Goal: Information Seeking & Learning: Learn about a topic

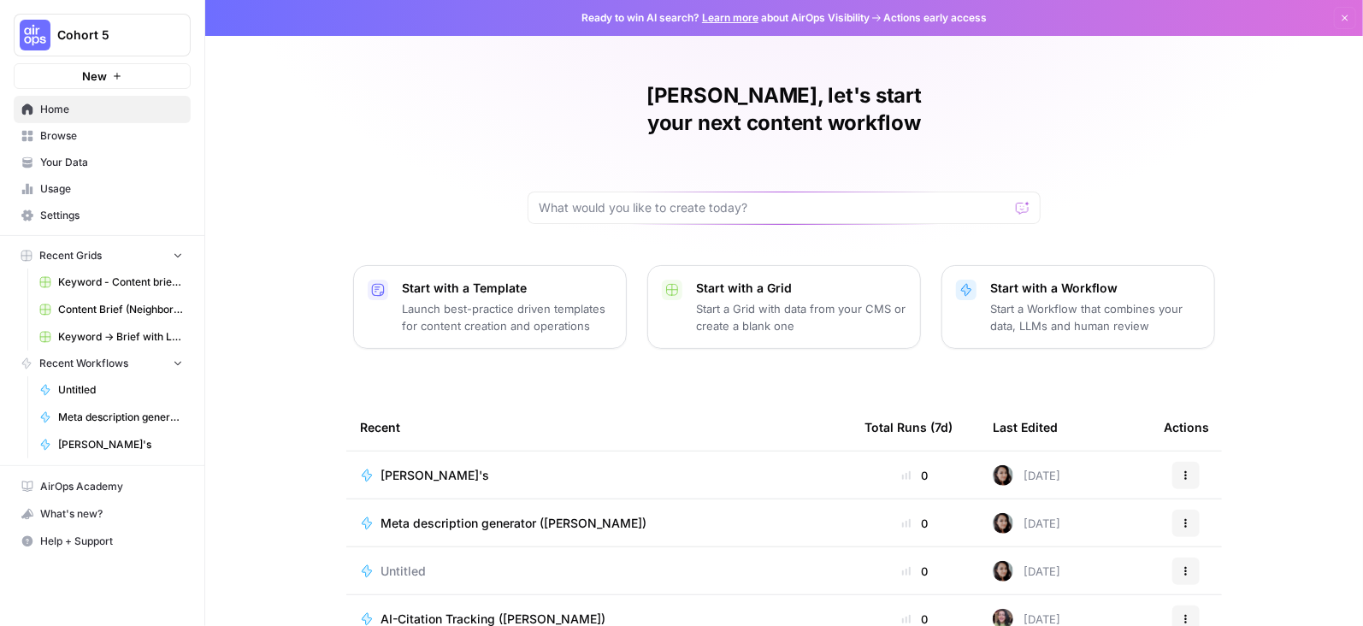
click at [91, 47] on button "Cohort 5" at bounding box center [102, 35] width 177 height 43
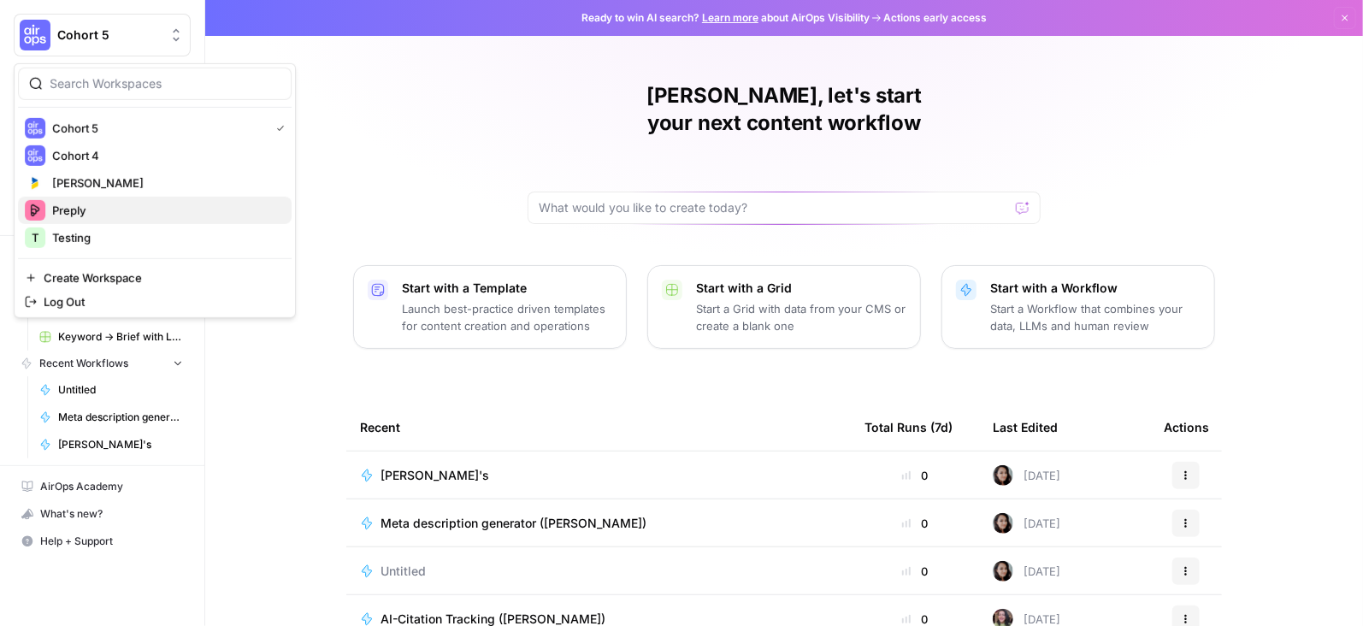
click at [75, 204] on span "Preply" at bounding box center [165, 210] width 226 height 17
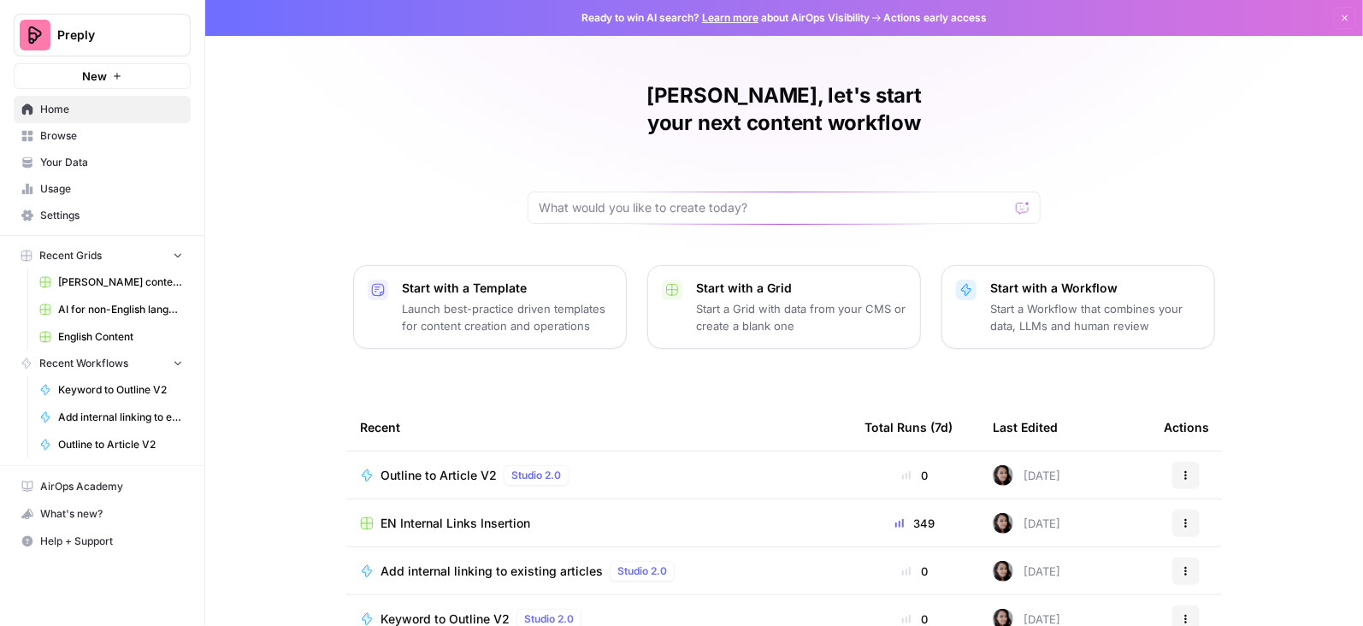
click at [108, 334] on span "English Content" at bounding box center [120, 336] width 125 height 15
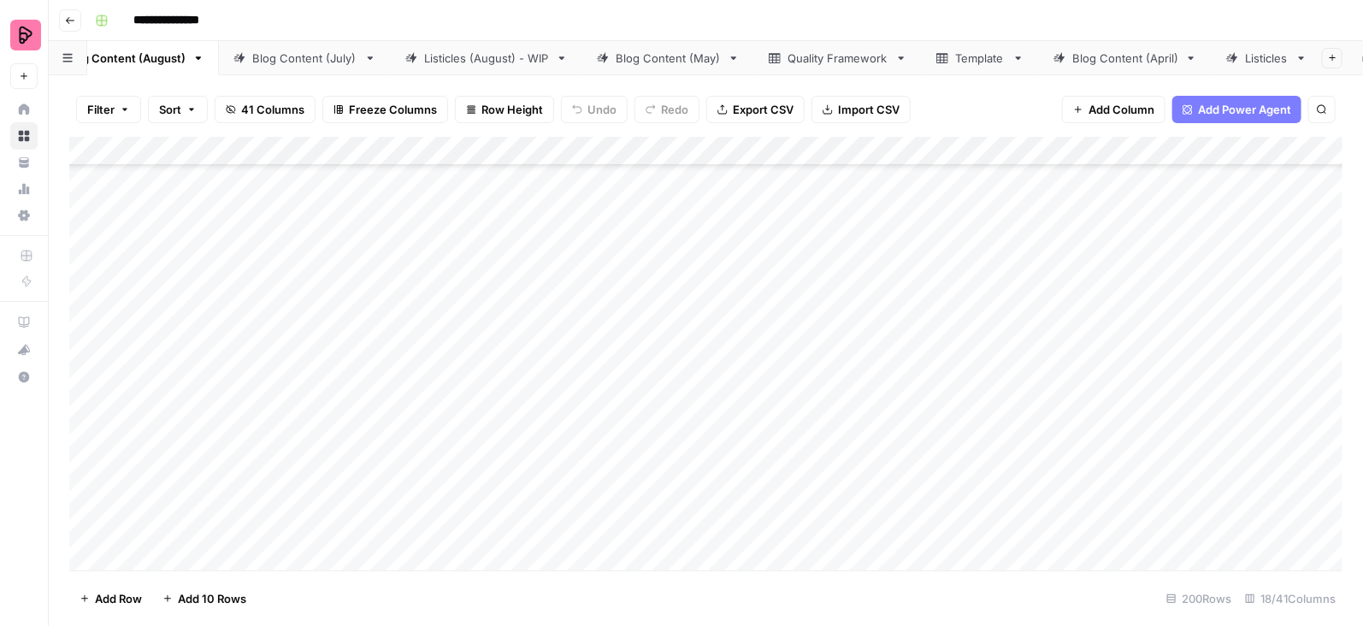
scroll to position [0, 203]
click at [1208, 52] on div "Tutor feedback" at bounding box center [1249, 58] width 82 height 17
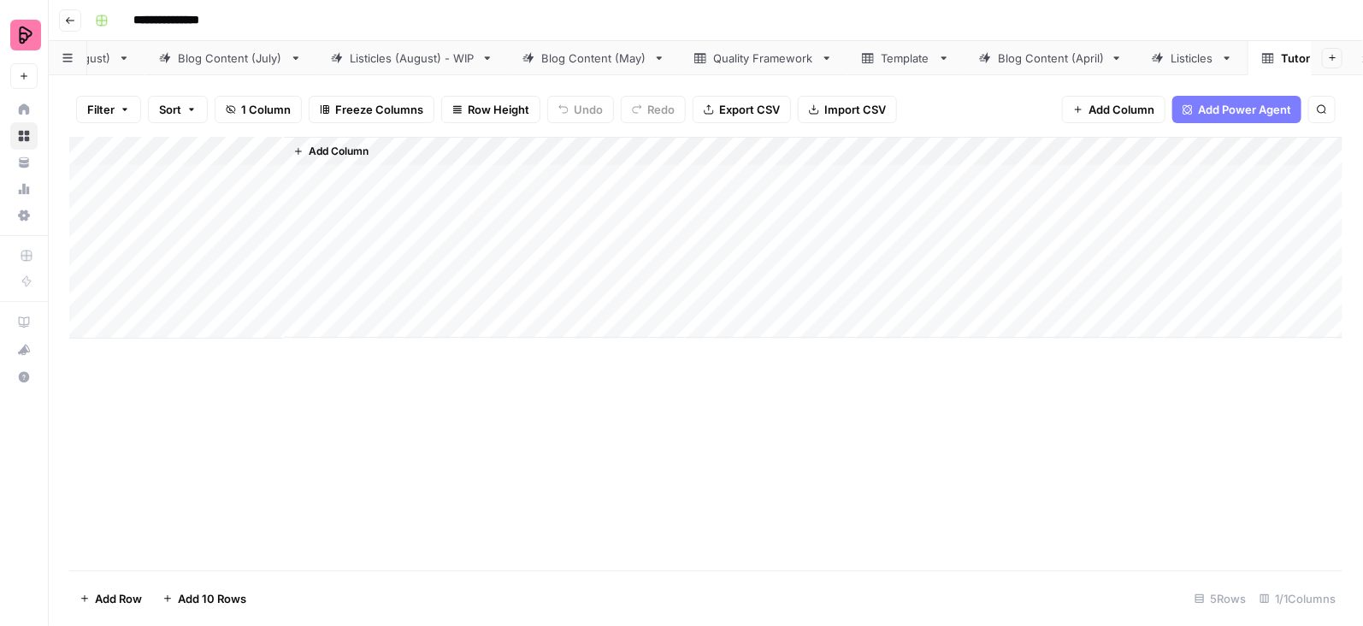
scroll to position [0, 96]
click at [924, 56] on div "Template" at bounding box center [940, 58] width 50 height 17
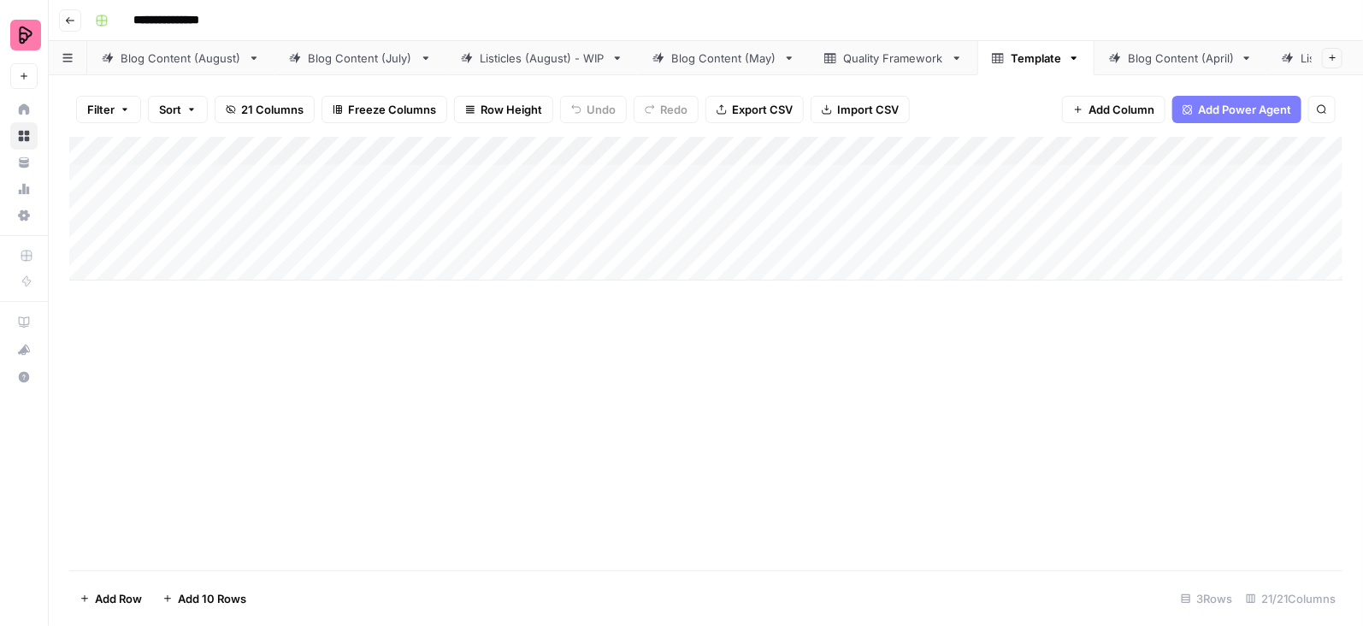
click at [916, 58] on div "Quality Framework" at bounding box center [893, 58] width 101 height 17
click at [197, 50] on div "Blog Content (August)" at bounding box center [181, 58] width 121 height 17
click at [979, 148] on div "Add Column" at bounding box center [705, 354] width 1273 height 434
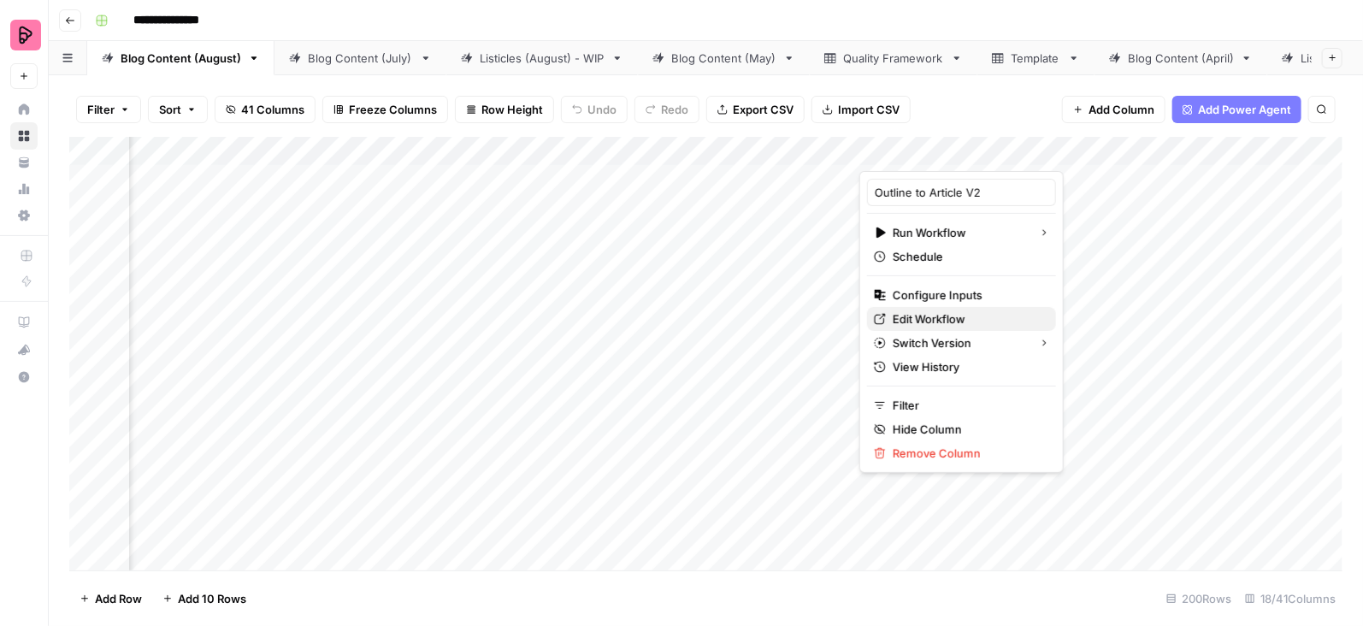
click at [913, 315] on span "Edit Workflow" at bounding box center [967, 318] width 150 height 17
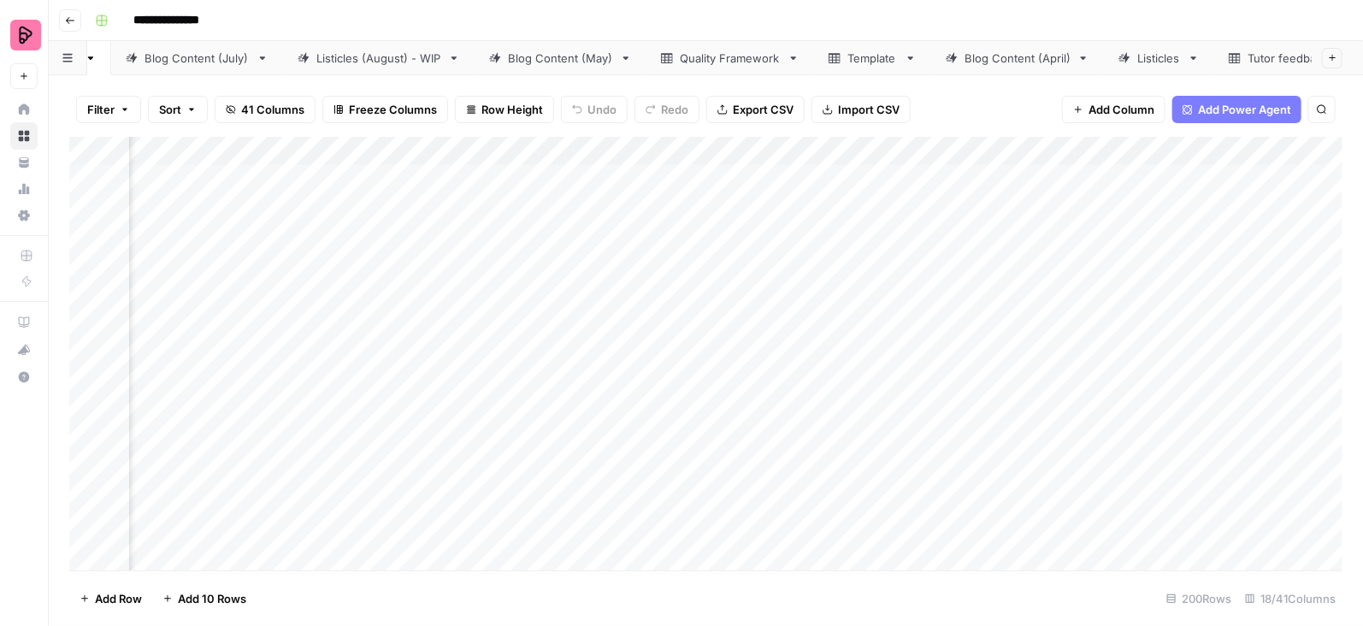
scroll to position [0, 203]
click at [696, 65] on div "Quality Framework" at bounding box center [690, 58] width 101 height 17
click at [508, 268] on div "Add Column" at bounding box center [705, 354] width 1273 height 434
click at [508, 265] on div "Add Column" at bounding box center [705, 354] width 1273 height 434
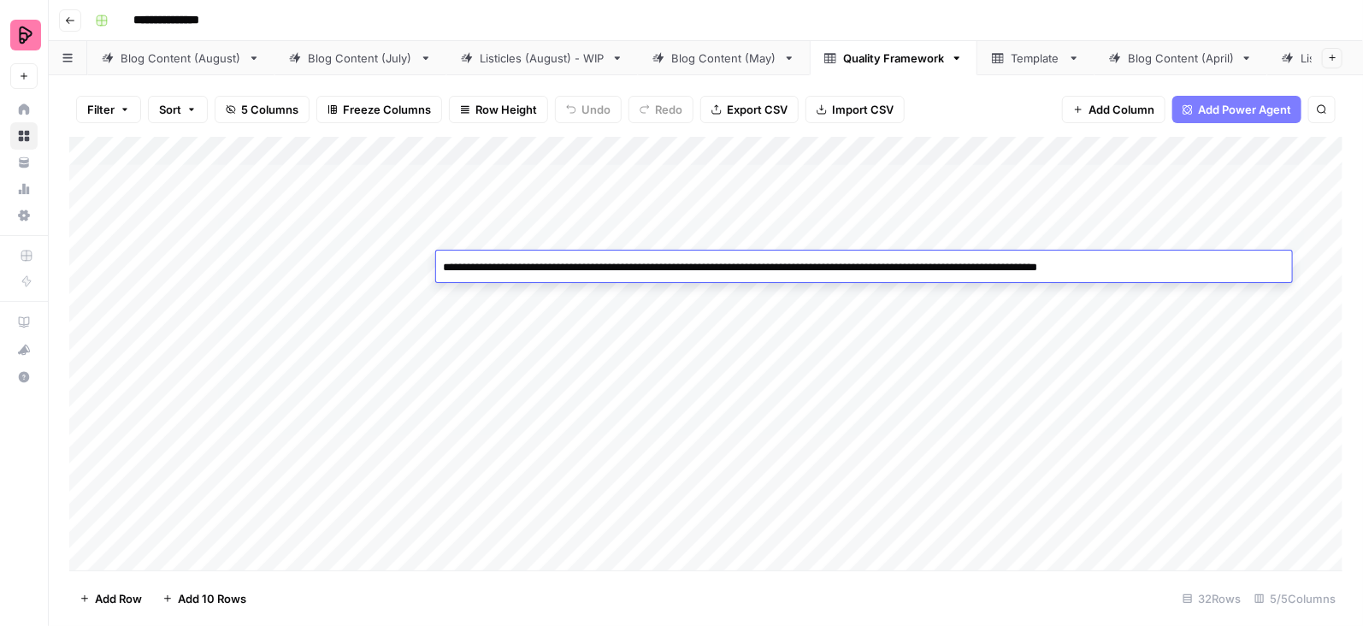
click at [508, 265] on textarea "**********" at bounding box center [864, 268] width 856 height 24
click at [190, 61] on div "Blog Content (August)" at bounding box center [181, 58] width 121 height 17
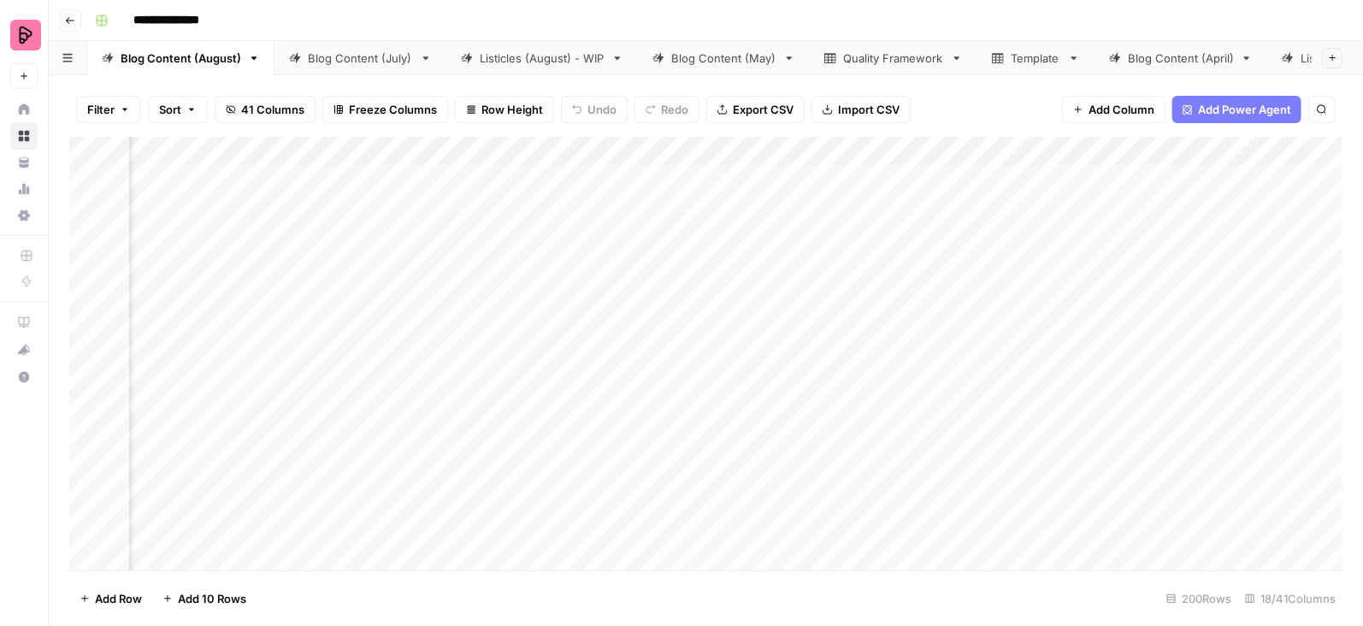
scroll to position [0, 533]
click at [898, 239] on div "Add Column" at bounding box center [705, 354] width 1273 height 434
click at [1062, 221] on div "Add Column" at bounding box center [705, 354] width 1273 height 434
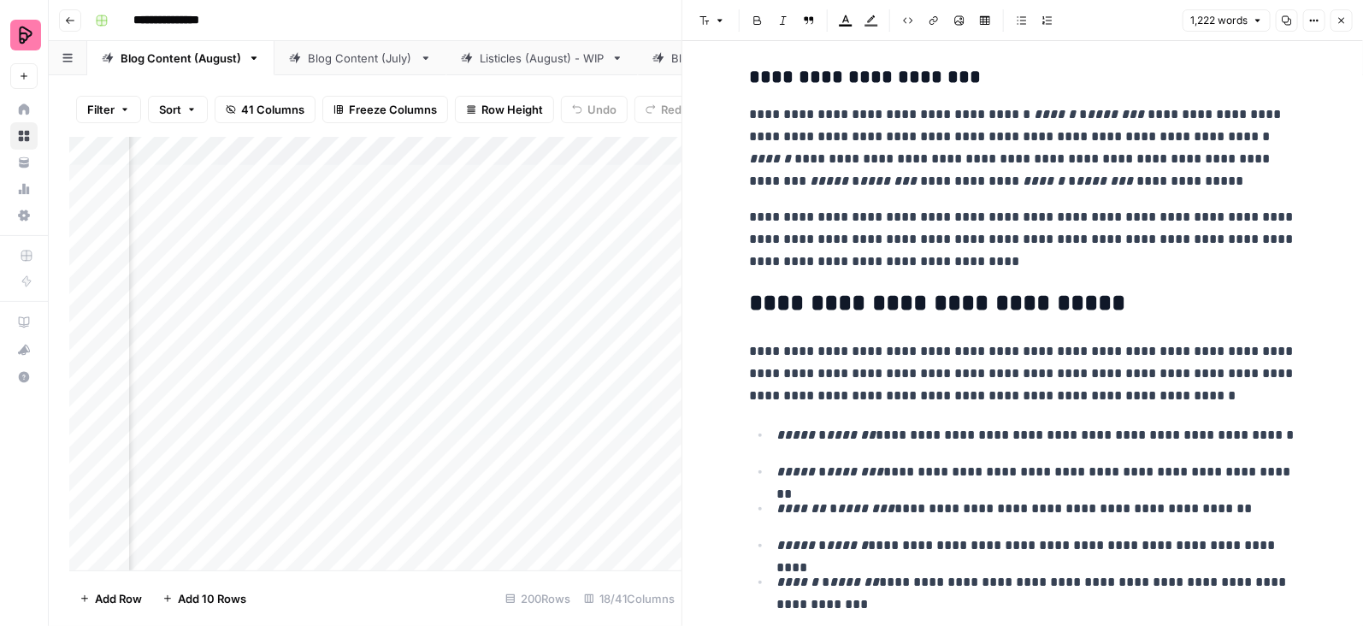
scroll to position [0, 917]
click at [535, 363] on div "Add Column" at bounding box center [375, 354] width 612 height 434
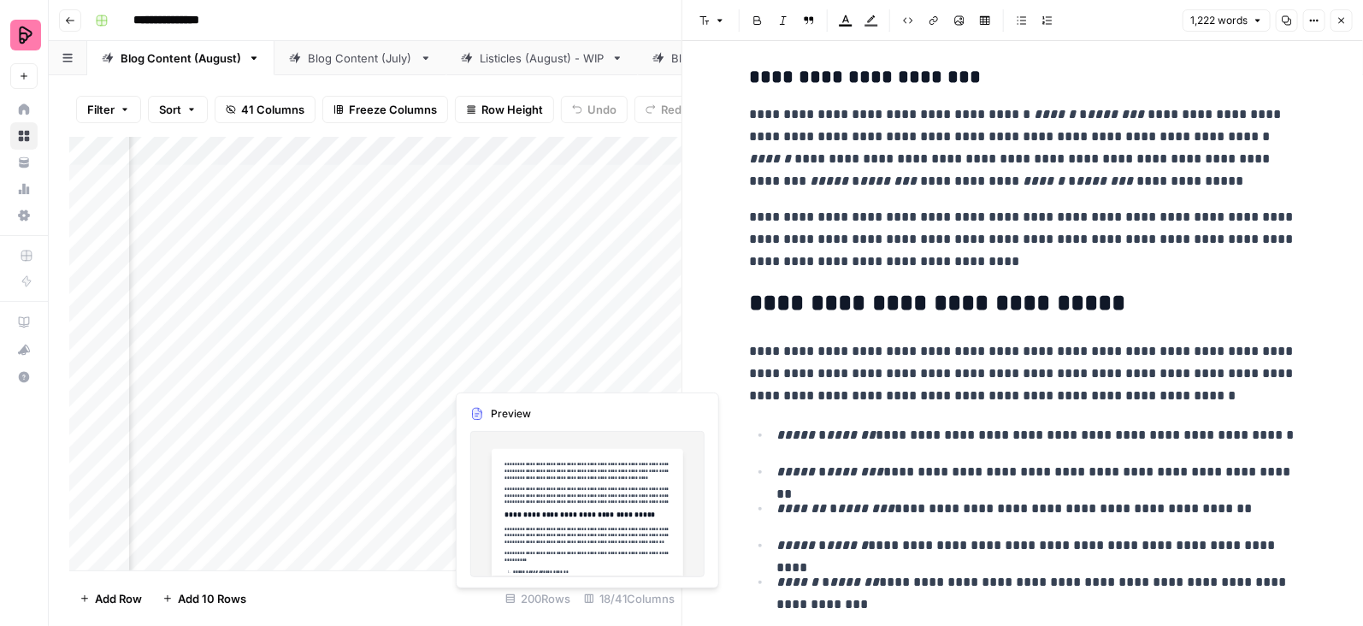
click at [562, 356] on div "Add Column" at bounding box center [375, 354] width 612 height 434
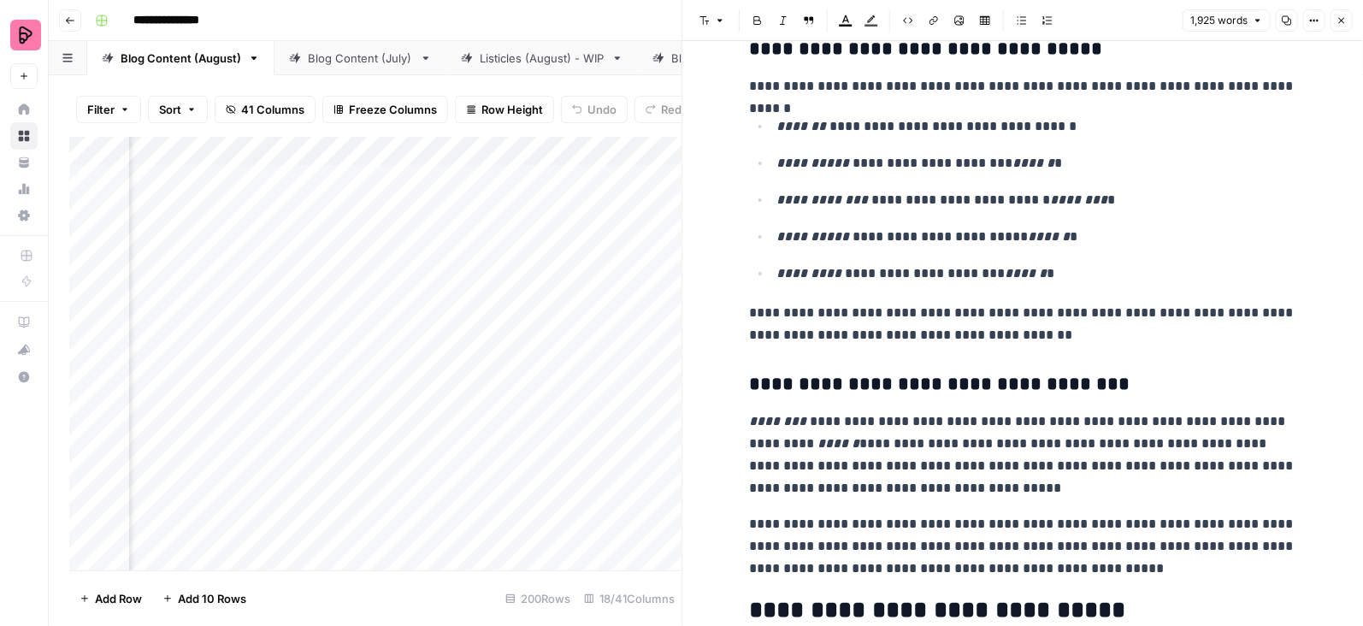
scroll to position [1311, 0]
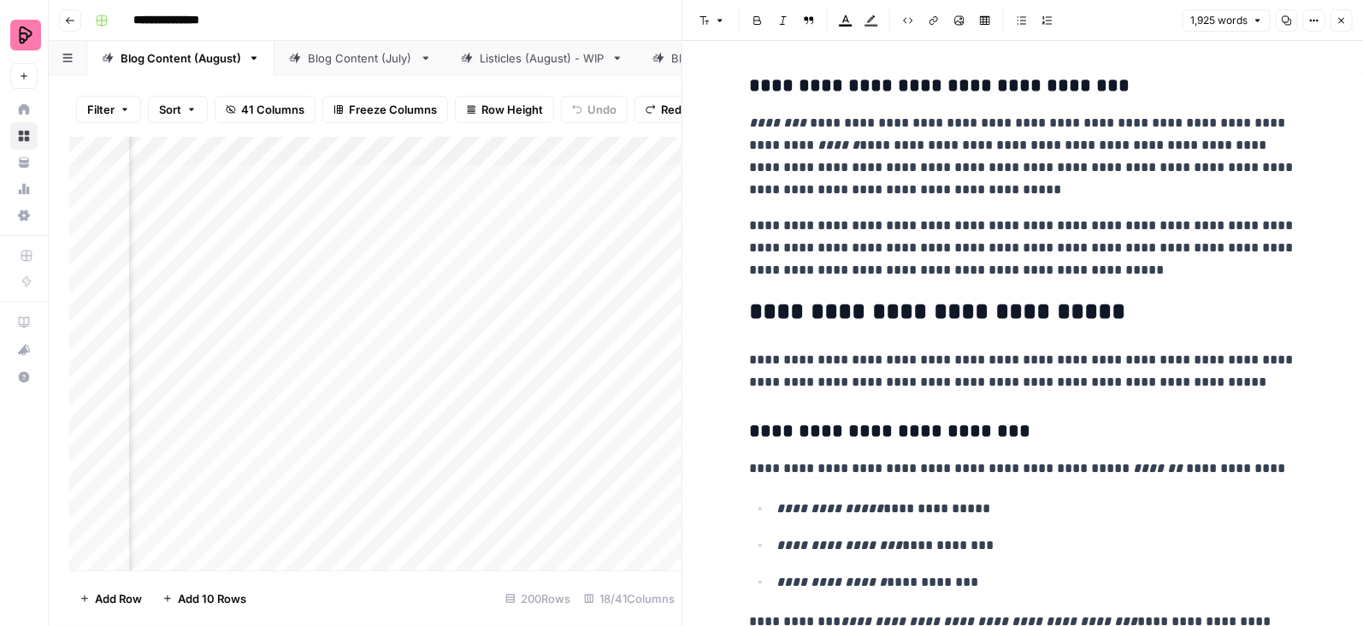
click at [1337, 27] on button "Close" at bounding box center [1341, 20] width 22 height 22
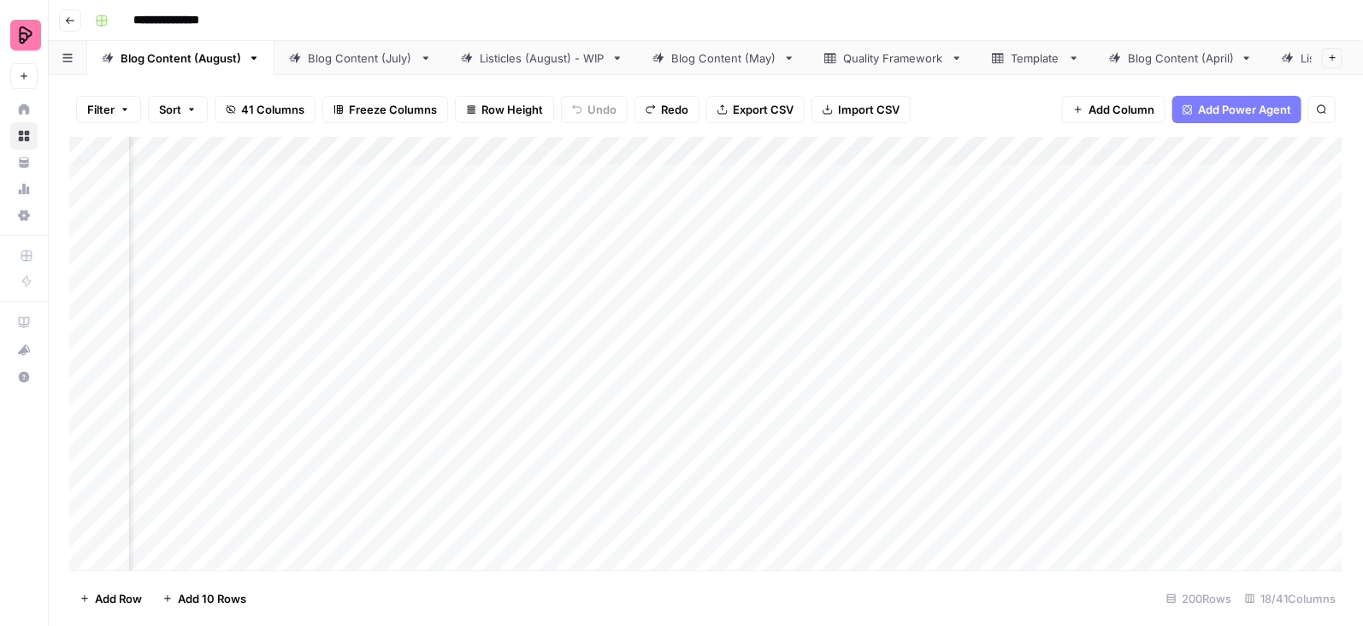
click at [922, 66] on div "Quality Framework" at bounding box center [893, 58] width 101 height 17
click at [207, 65] on div "Blog Content (August)" at bounding box center [181, 58] width 121 height 17
click at [704, 266] on div "Add Column" at bounding box center [705, 354] width 1273 height 434
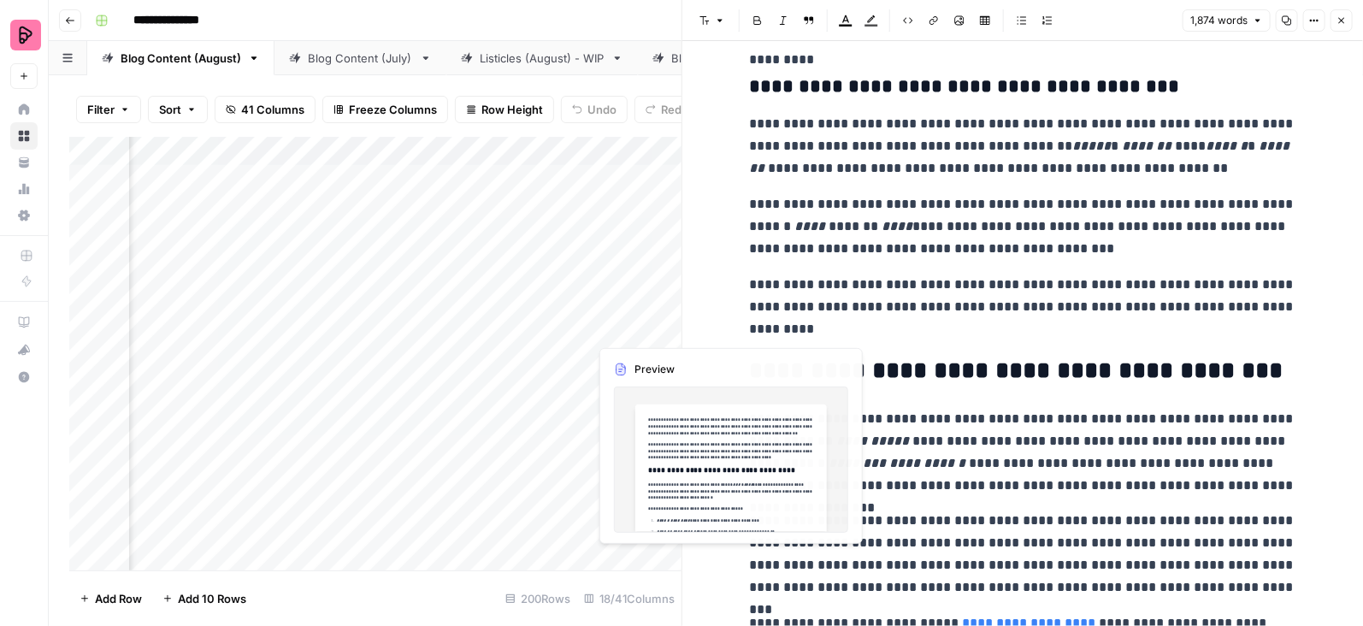
scroll to position [0, 1254]
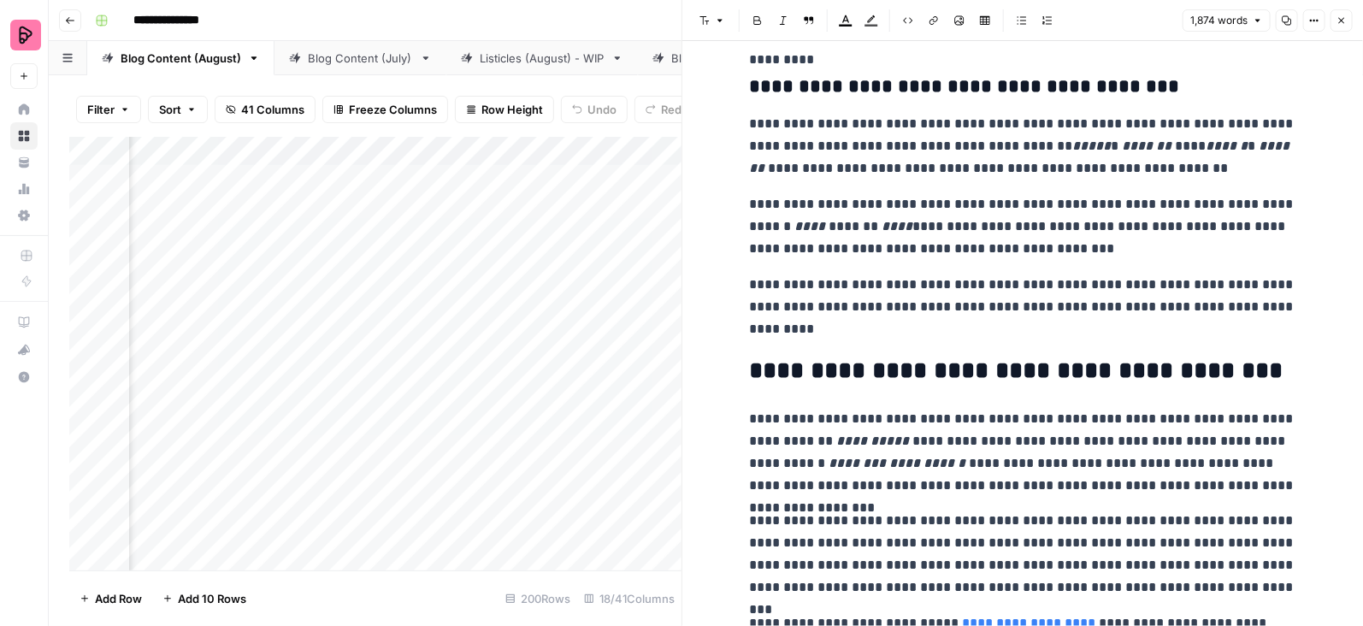
click at [526, 313] on div "Add Column" at bounding box center [375, 354] width 612 height 434
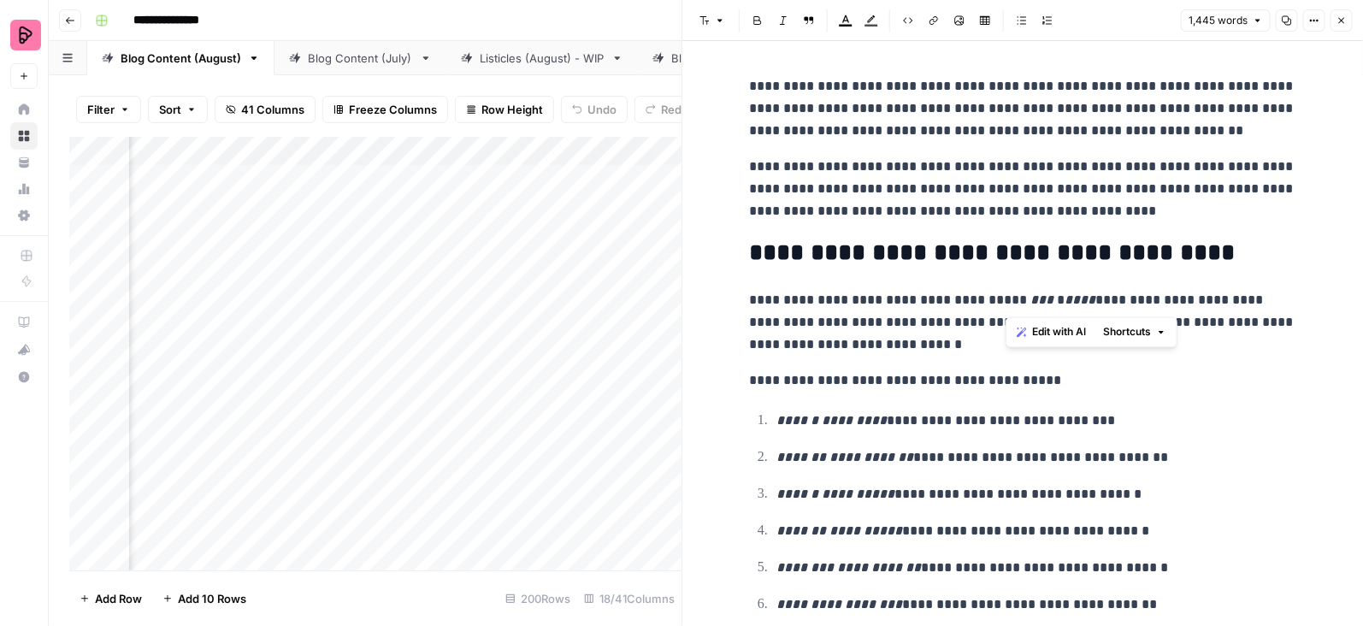
drag, startPoint x: 1007, startPoint y: 297, endPoint x: 1063, endPoint y: 297, distance: 55.6
click at [1063, 297] on p "**********" at bounding box center [1022, 322] width 547 height 67
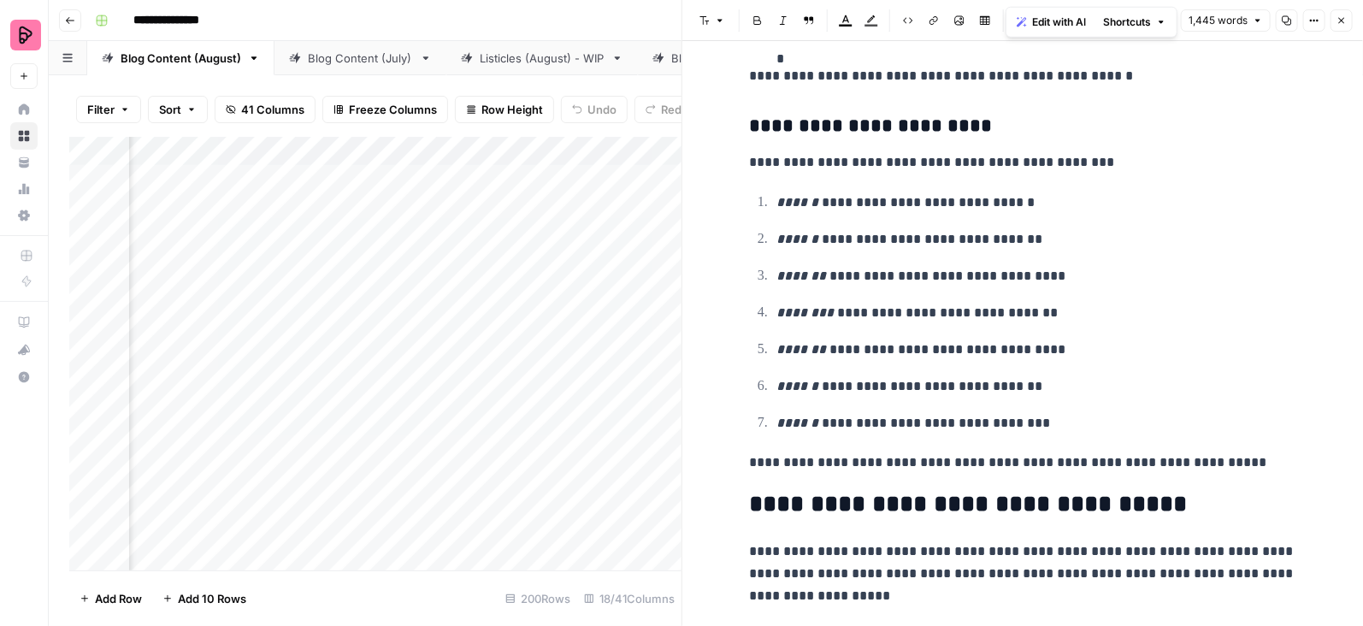
scroll to position [2907, 0]
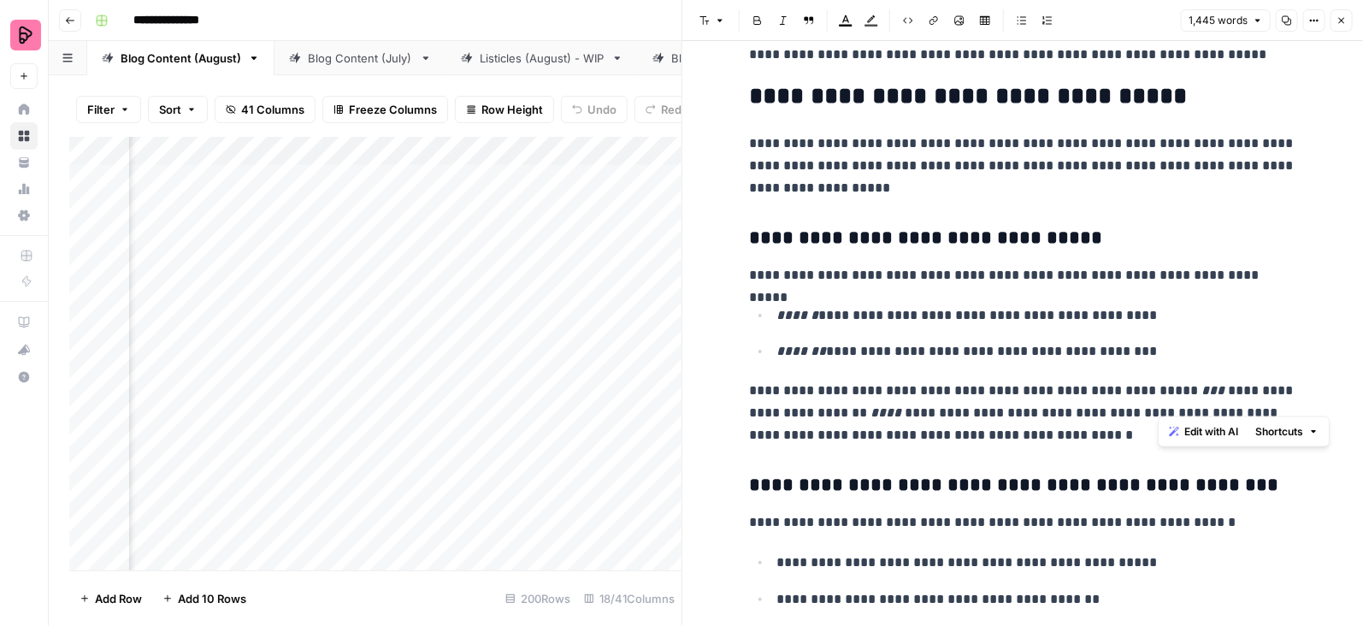
drag, startPoint x: 1159, startPoint y: 399, endPoint x: 1238, endPoint y: 396, distance: 78.7
click at [1238, 396] on p "**********" at bounding box center [1022, 413] width 547 height 67
copy p "**********"
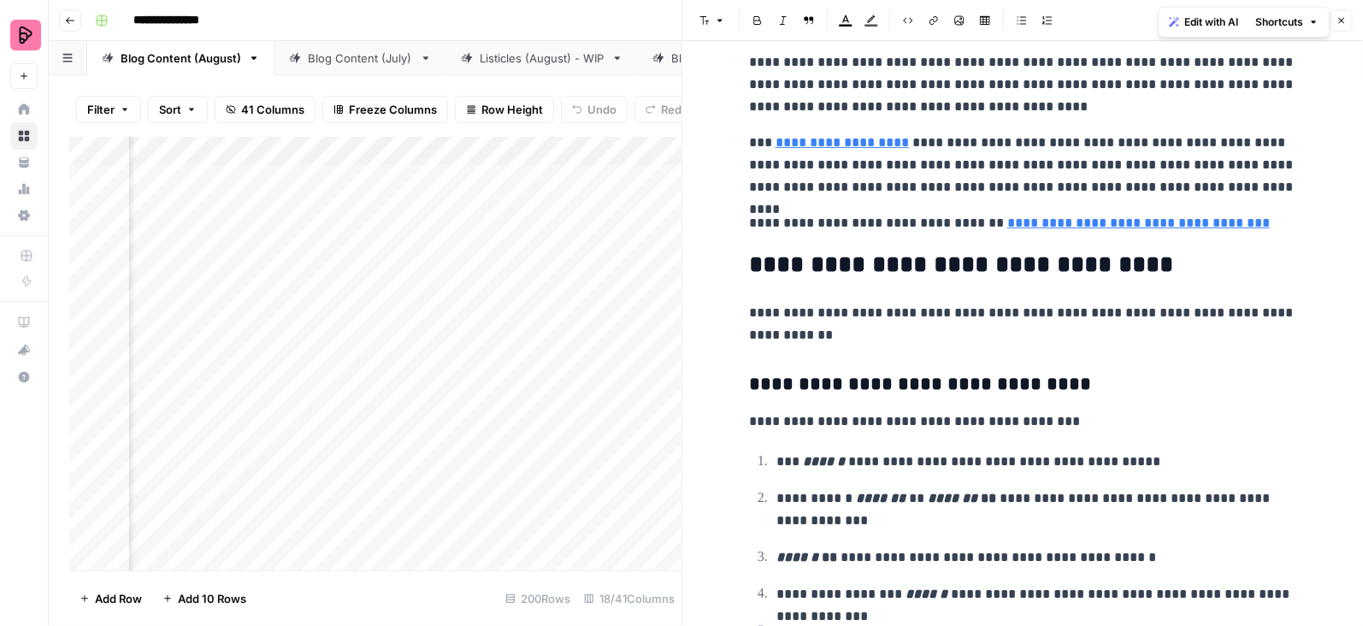
scroll to position [4420, 0]
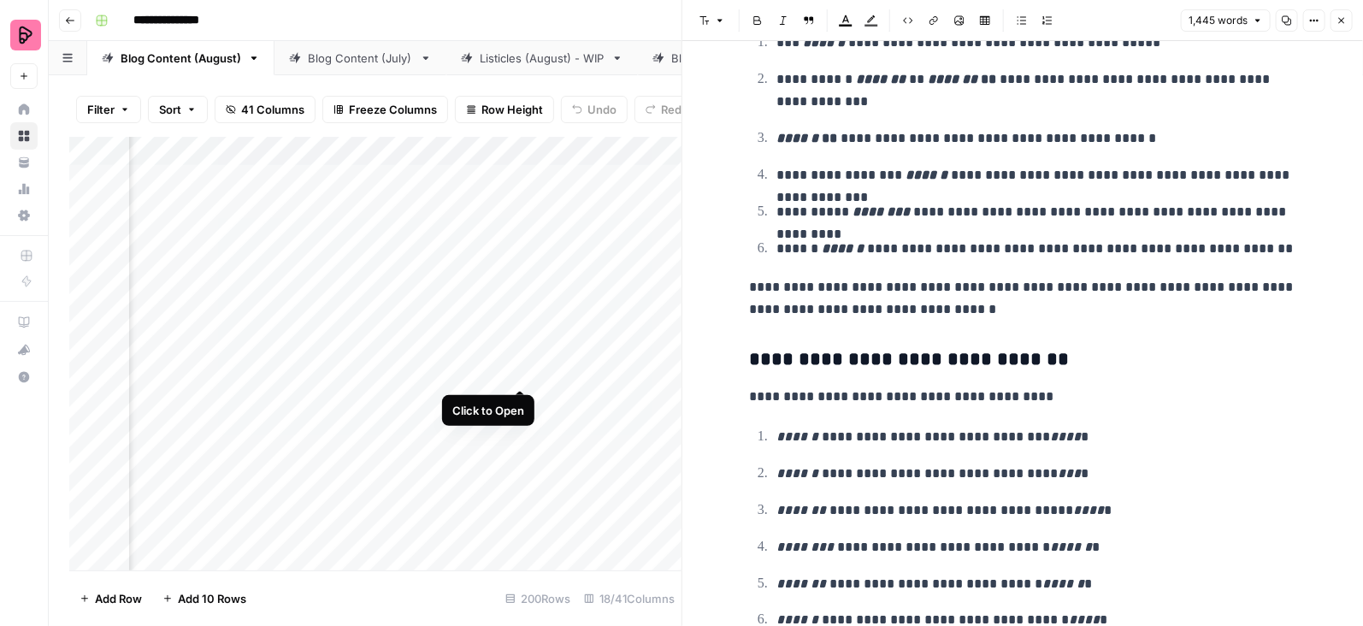
click at [520, 356] on div "Add Column" at bounding box center [375, 354] width 612 height 434
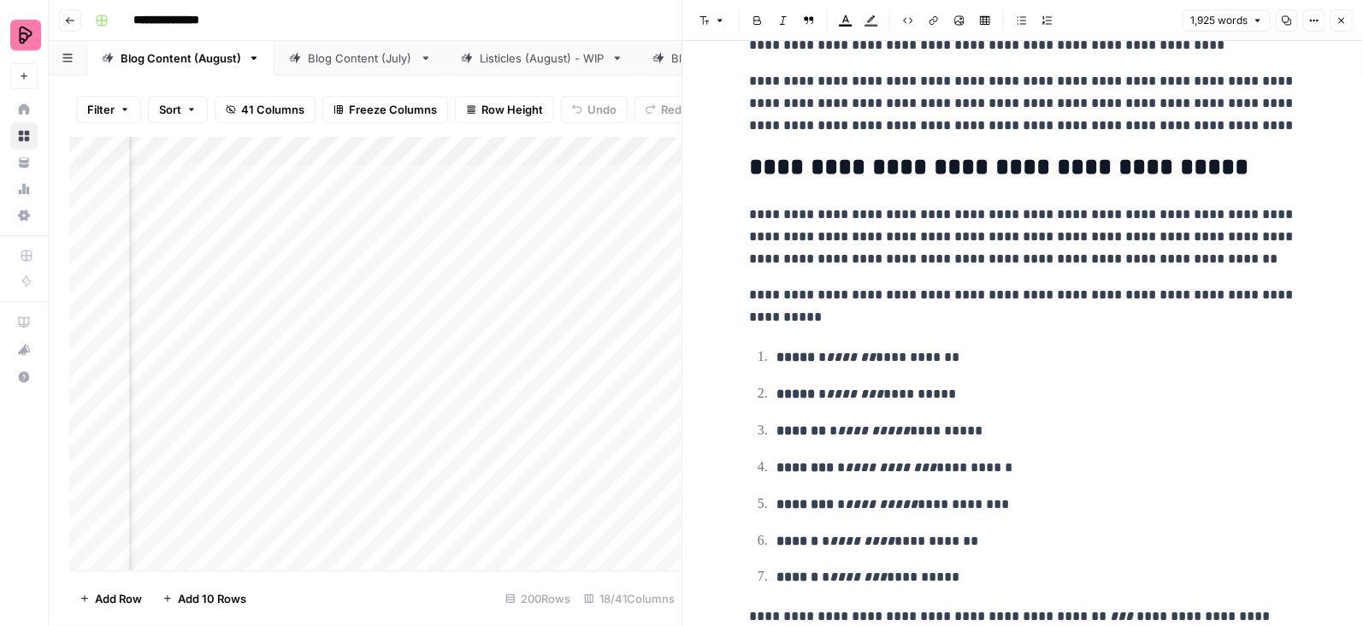
scroll to position [164, 0]
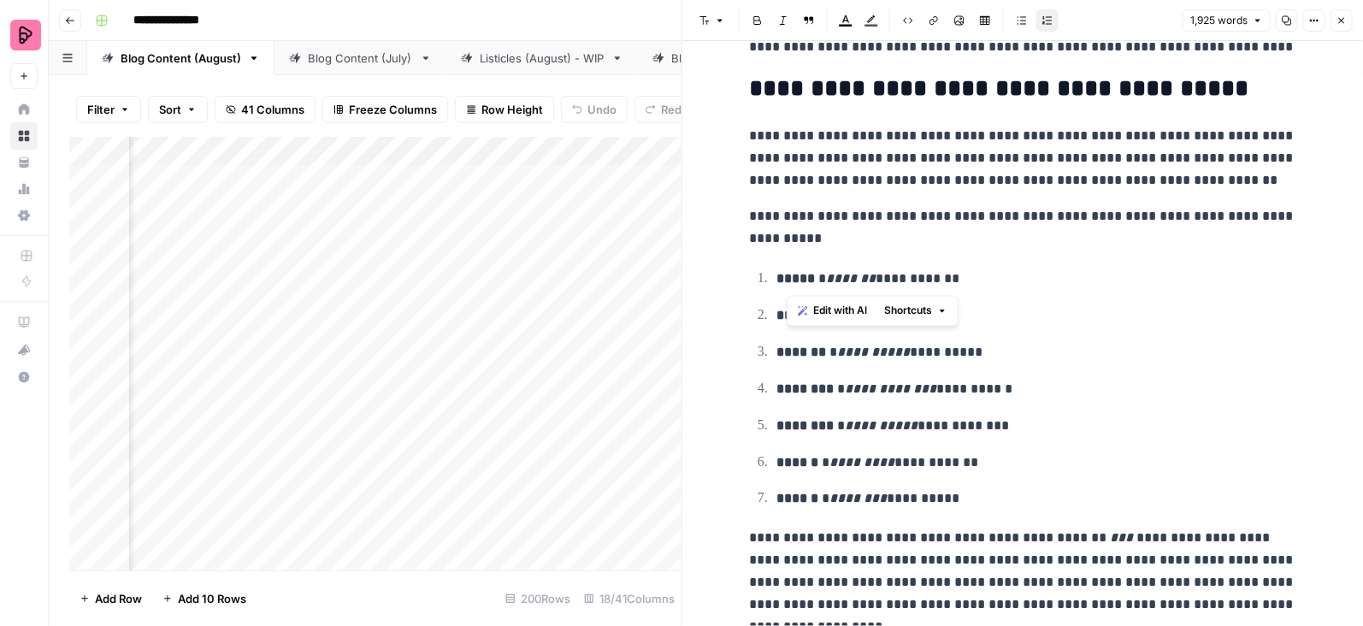
drag, startPoint x: 952, startPoint y: 280, endPoint x: 781, endPoint y: 280, distance: 171.0
click at [781, 280] on p "**********" at bounding box center [1036, 279] width 520 height 22
click at [1006, 268] on p "**********" at bounding box center [1036, 279] width 520 height 22
drag, startPoint x: 771, startPoint y: 280, endPoint x: 968, endPoint y: 284, distance: 196.7
click at [968, 284] on li "**********" at bounding box center [1033, 278] width 525 height 23
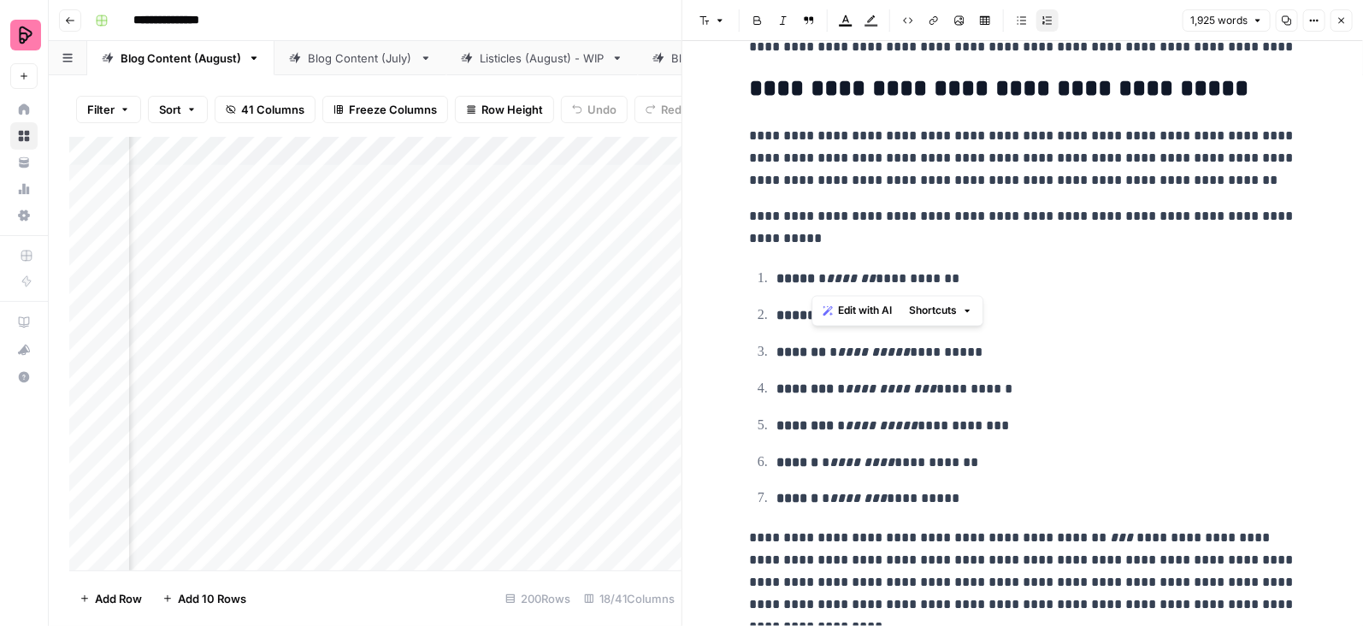
copy p "**********"
click at [525, 313] on div "Add Column" at bounding box center [375, 354] width 612 height 434
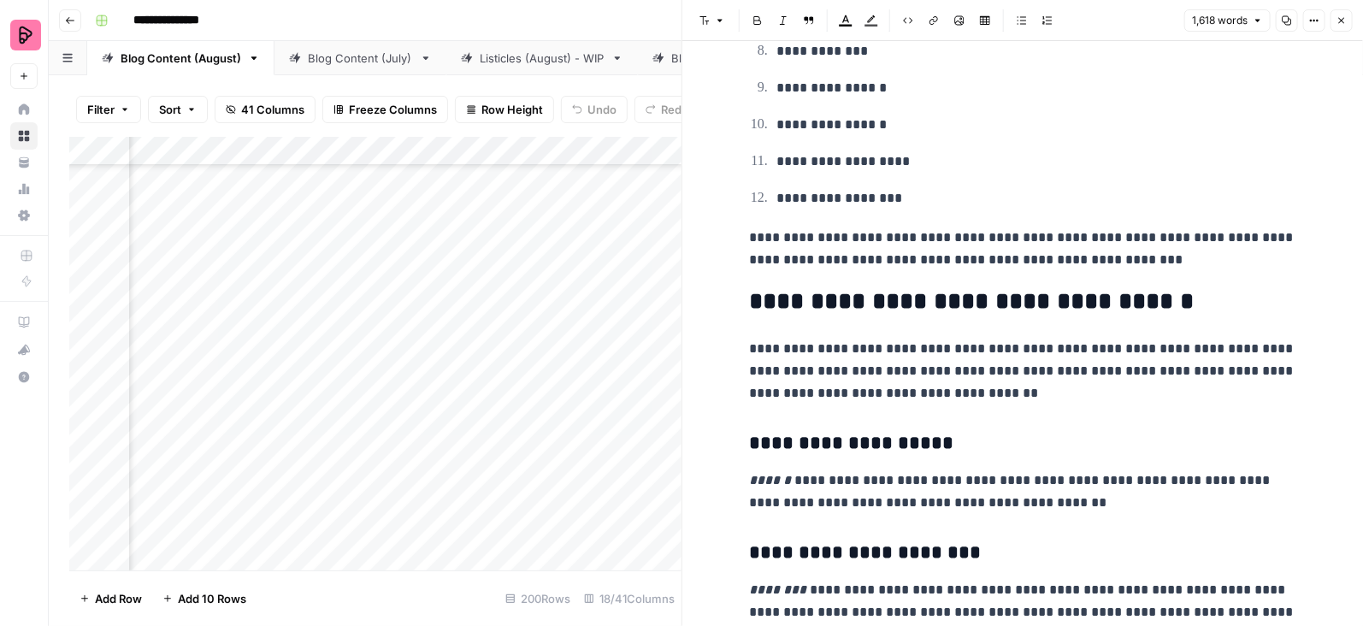
scroll to position [551, 0]
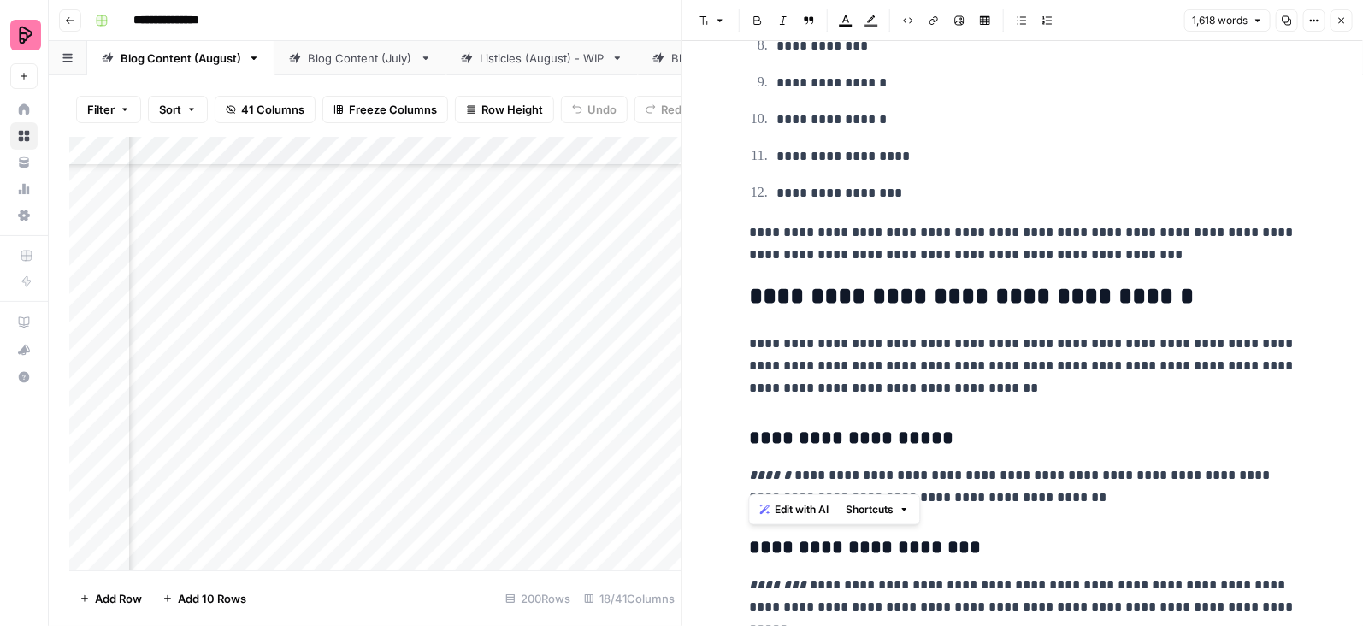
drag, startPoint x: 852, startPoint y: 477, endPoint x: 748, endPoint y: 477, distance: 104.3
click at [749, 476] on p "**********" at bounding box center [1022, 486] width 547 height 44
copy p "**********"
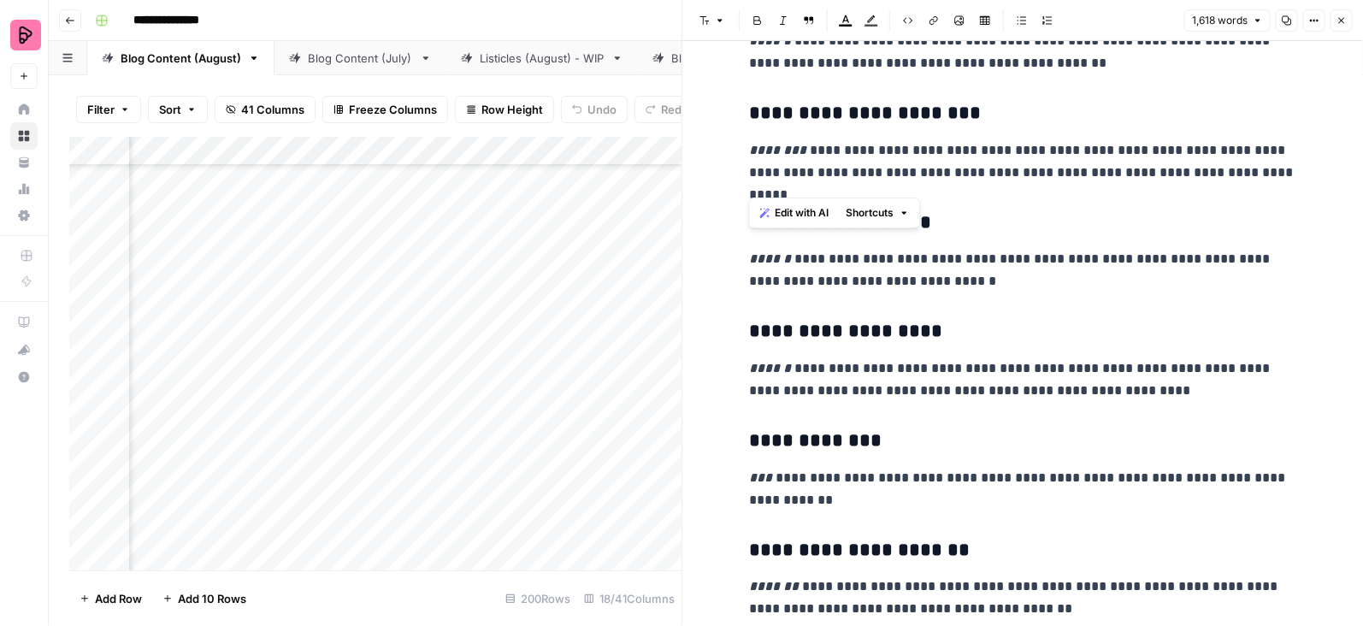
scroll to position [1194, 0]
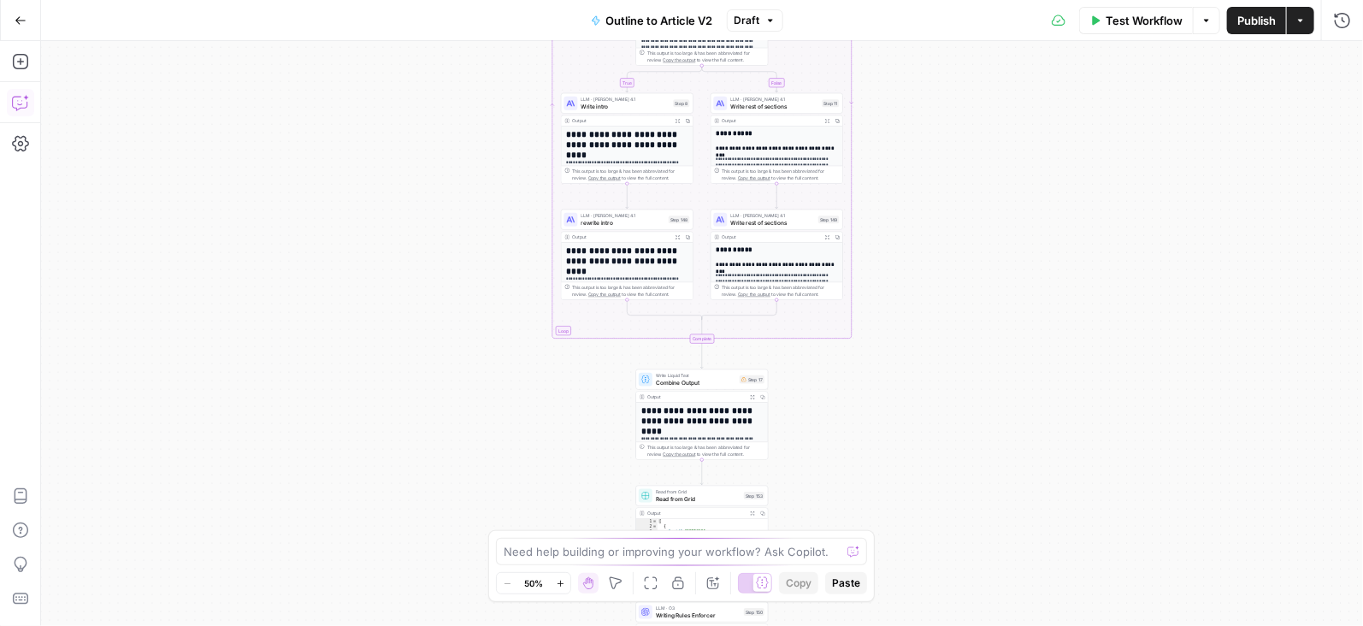
click at [20, 103] on icon "button" at bounding box center [20, 102] width 17 height 17
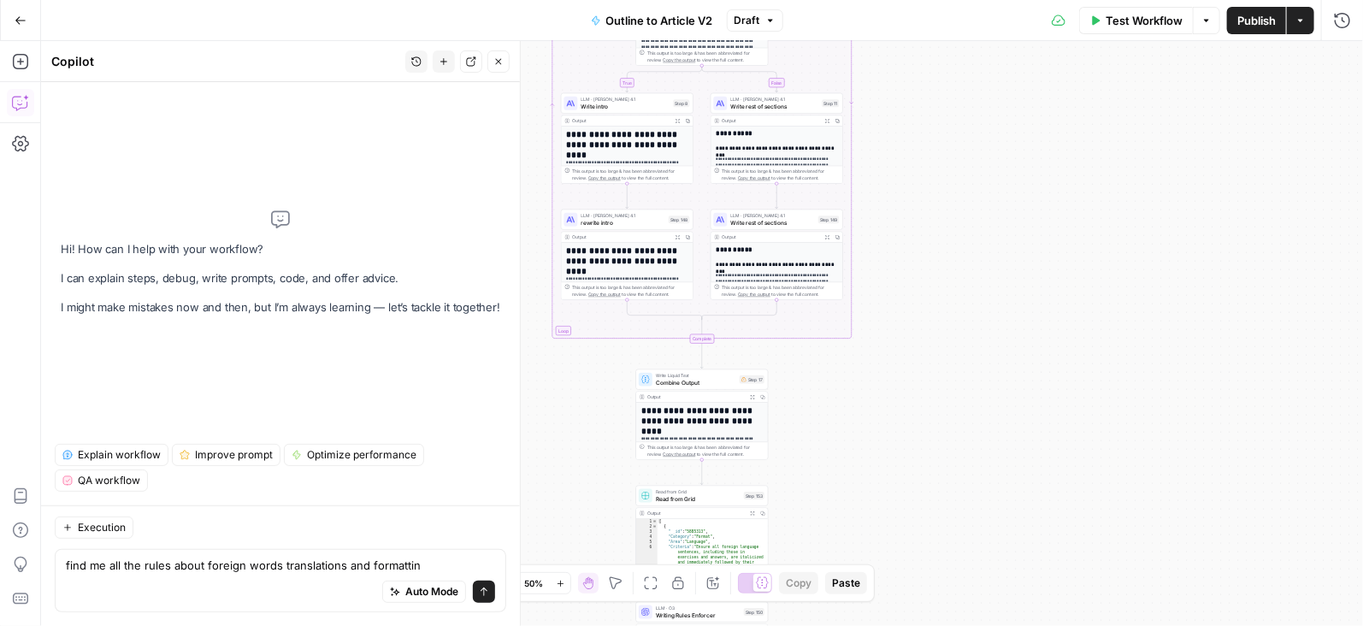
type textarea "find me all the rules about foreign words translations and formatting"
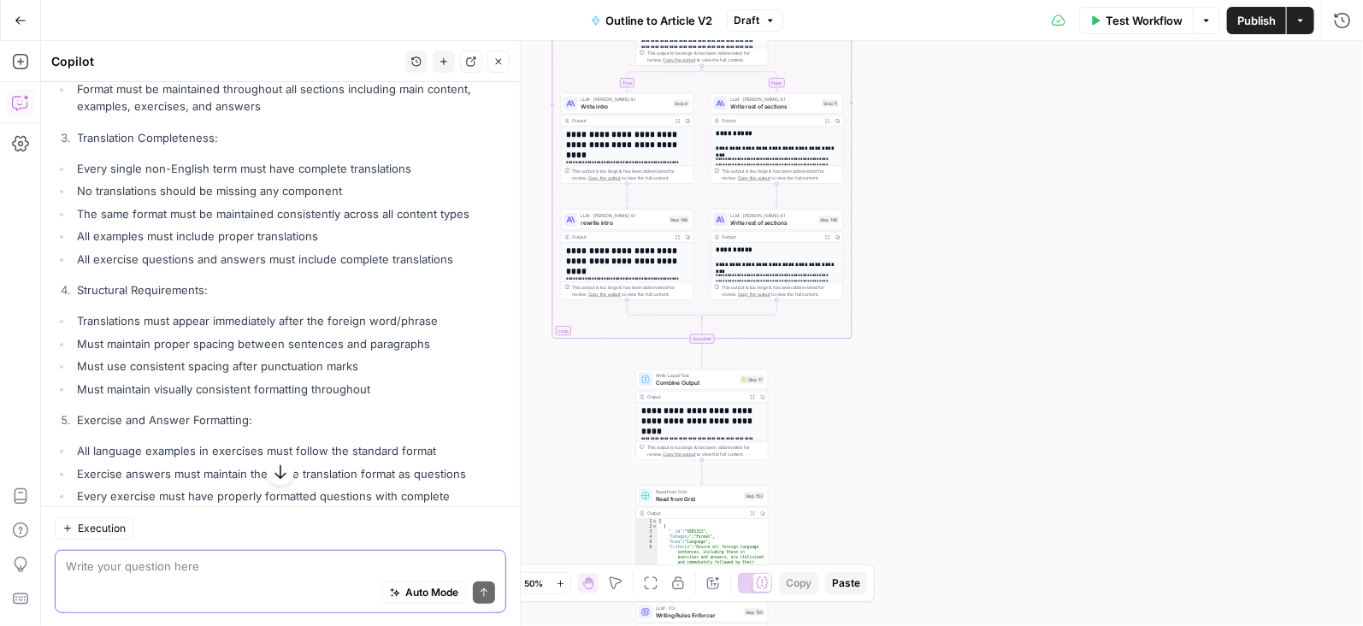
scroll to position [669, 0]
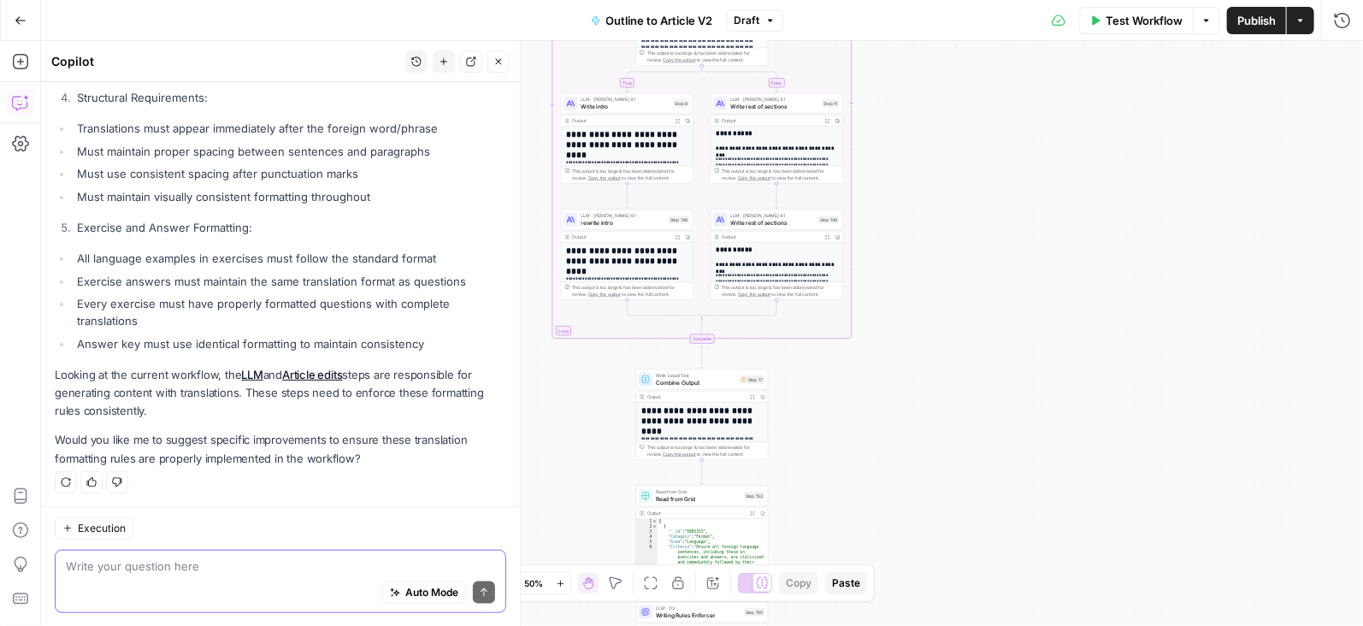
click at [215, 564] on textarea at bounding box center [280, 565] width 429 height 17
type textarea "I would like to know in which steps those rules are addressed"
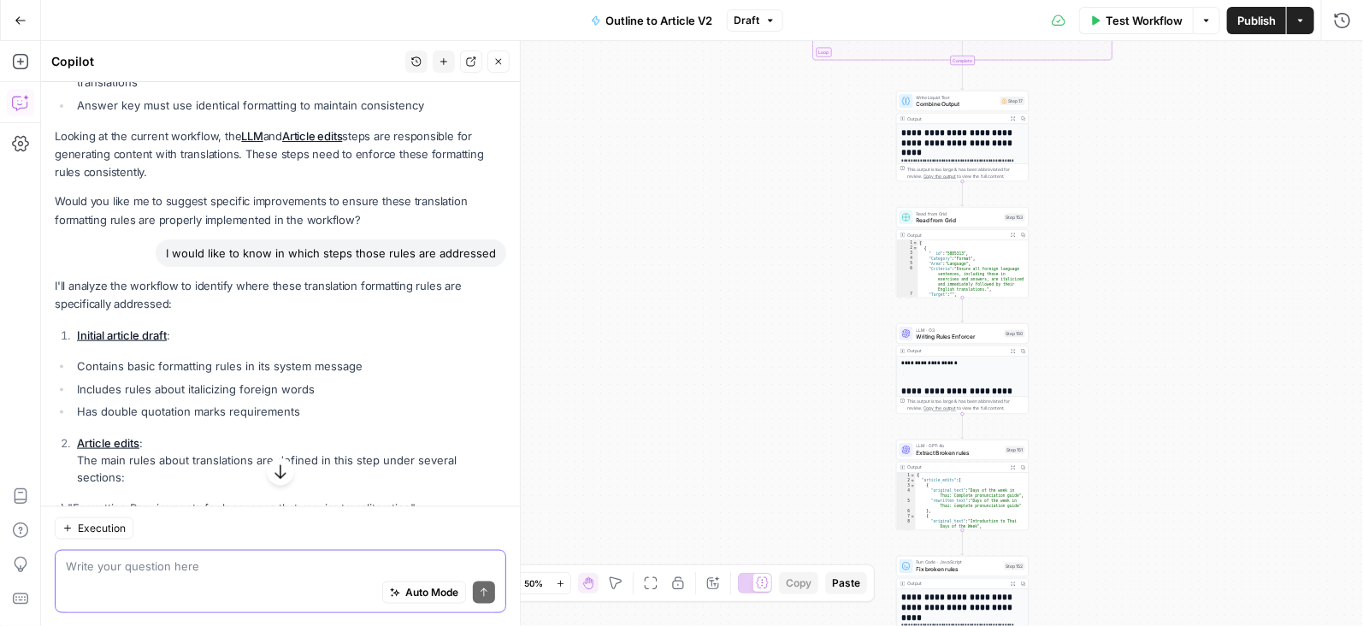
scroll to position [932, 0]
